Goal: Transaction & Acquisition: Purchase product/service

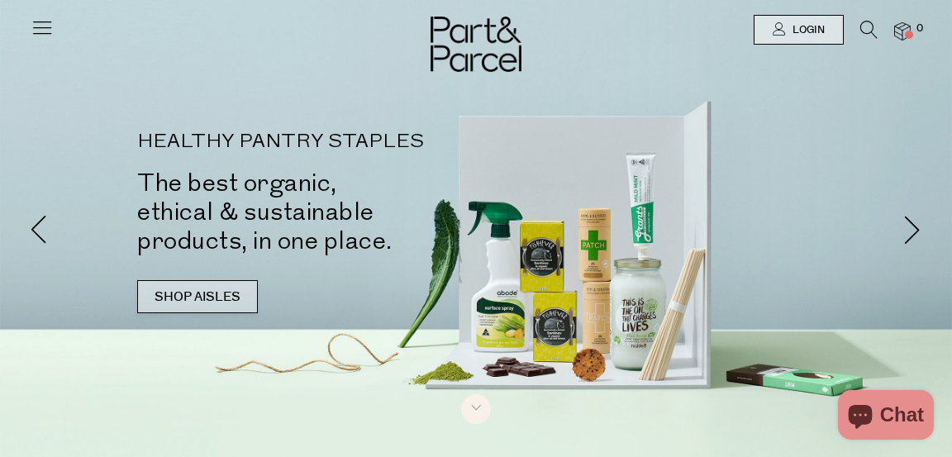
click at [207, 294] on link "SHOP AISLES" at bounding box center [197, 296] width 121 height 33
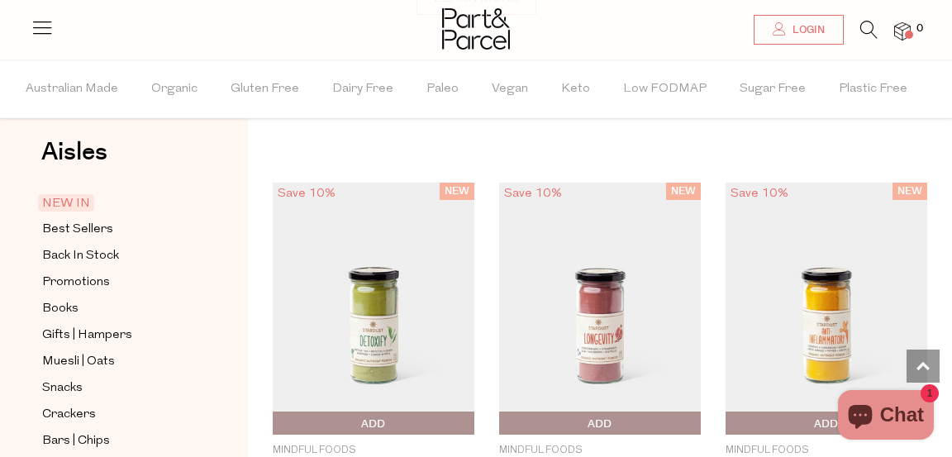
scroll to position [21, 0]
click at [285, 79] on span "Gluten Free" at bounding box center [265, 89] width 69 height 58
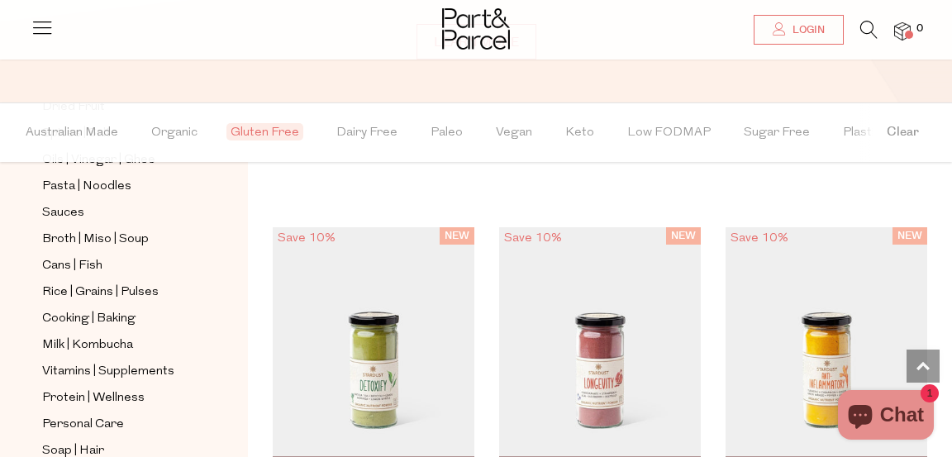
scroll to position [583, 0]
click at [108, 310] on span "Cooking | Baking" at bounding box center [88, 318] width 93 height 20
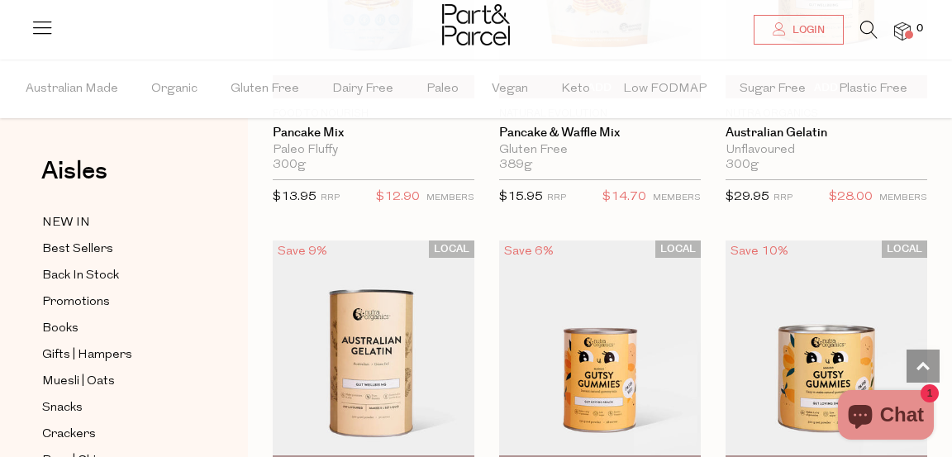
scroll to position [1974, 0]
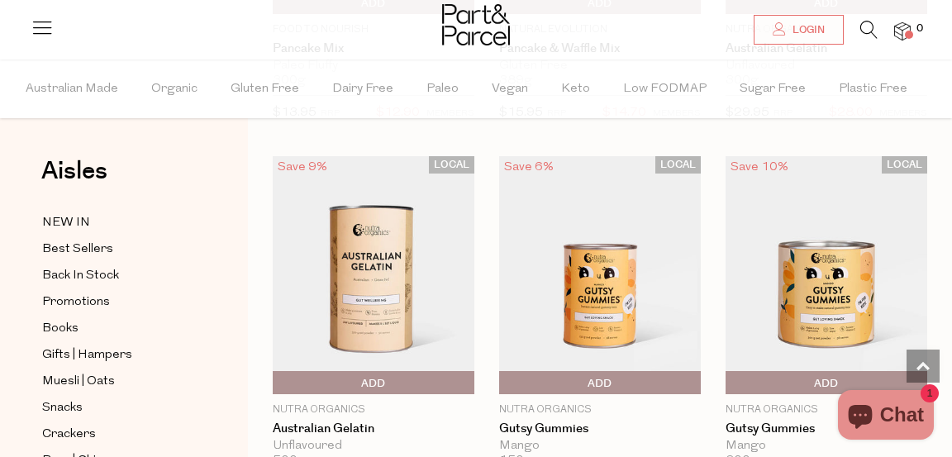
click at [868, 21] on icon at bounding box center [868, 30] width 17 height 18
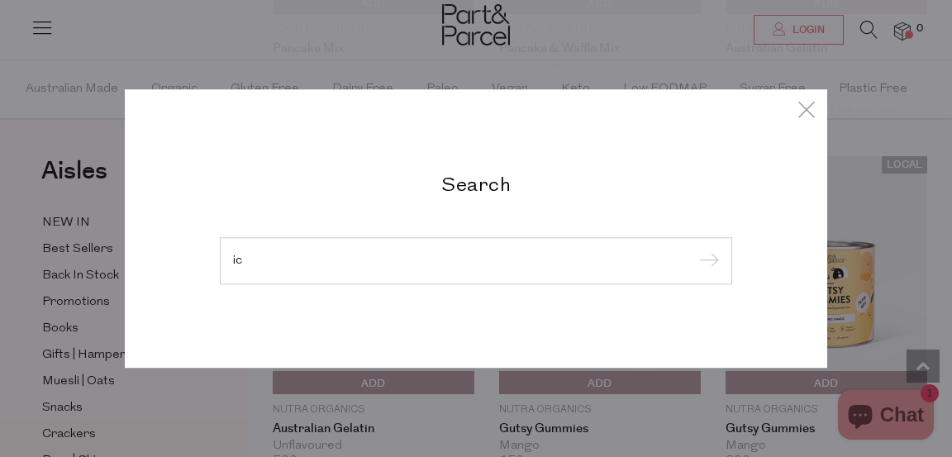
type input "i"
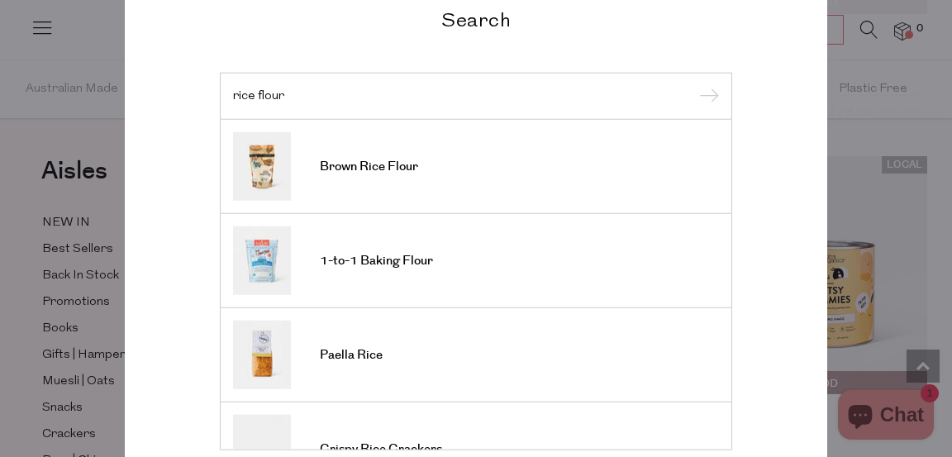
type input "rice flour"
click at [694, 84] on input "submit" at bounding box center [706, 96] width 25 height 25
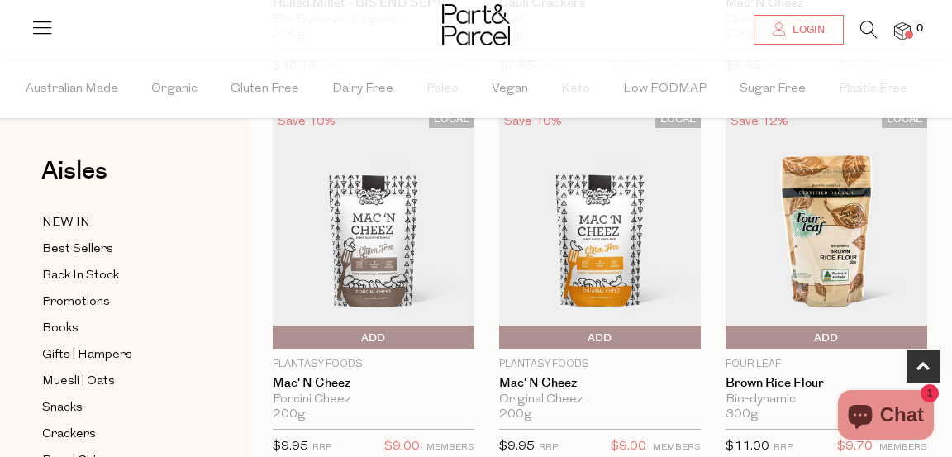
scroll to position [452, 0]
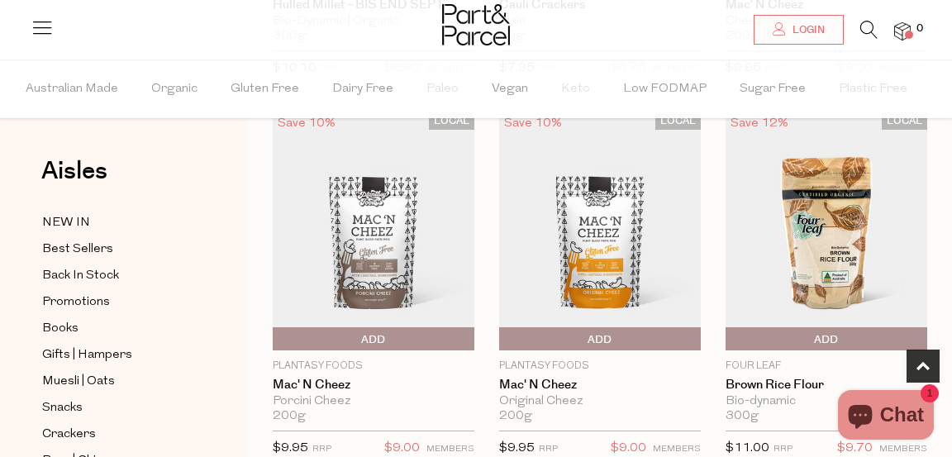
click at [818, 214] on img at bounding box center [827, 231] width 202 height 238
